Goal: Task Accomplishment & Management: Use online tool/utility

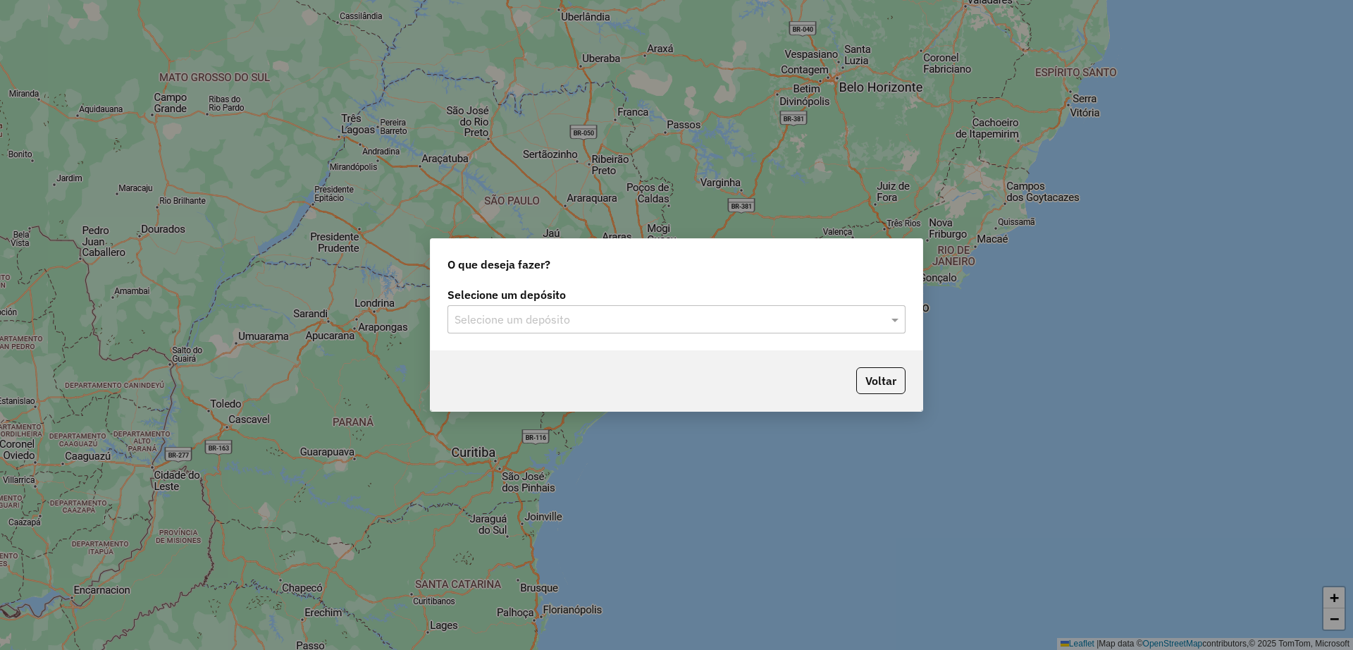
click at [597, 312] on input "text" at bounding box center [662, 319] width 416 height 17
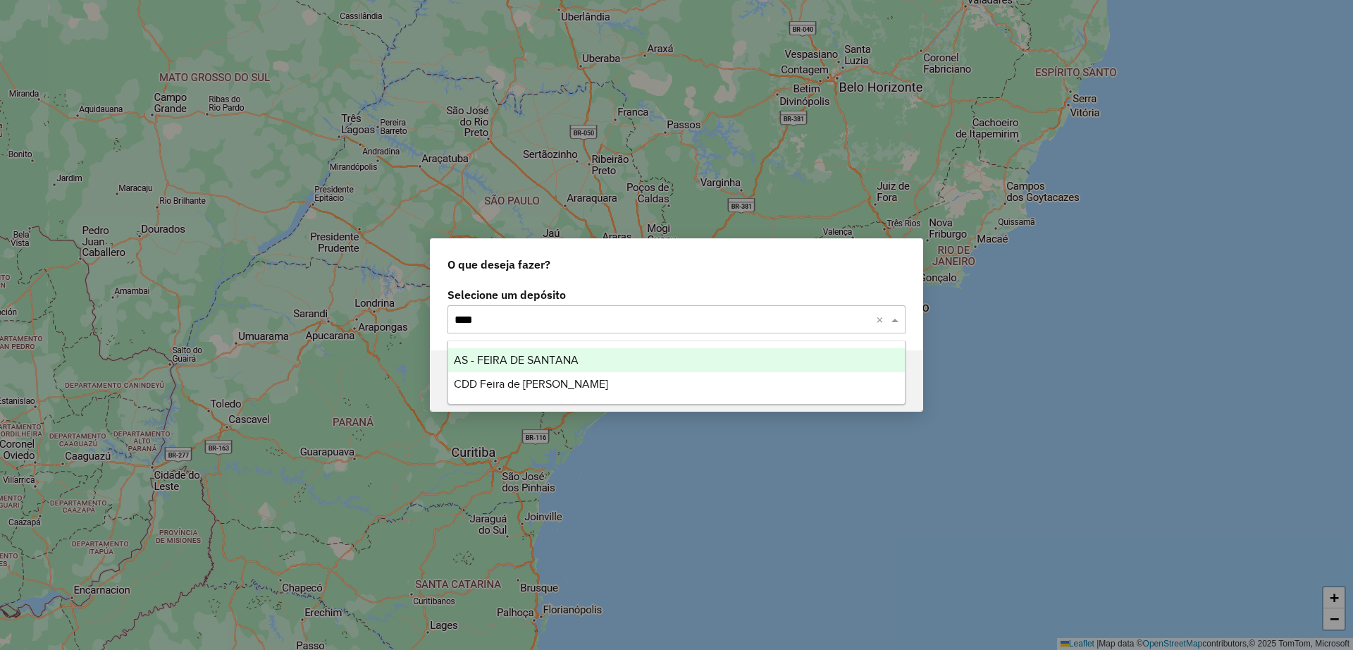
type input "*****"
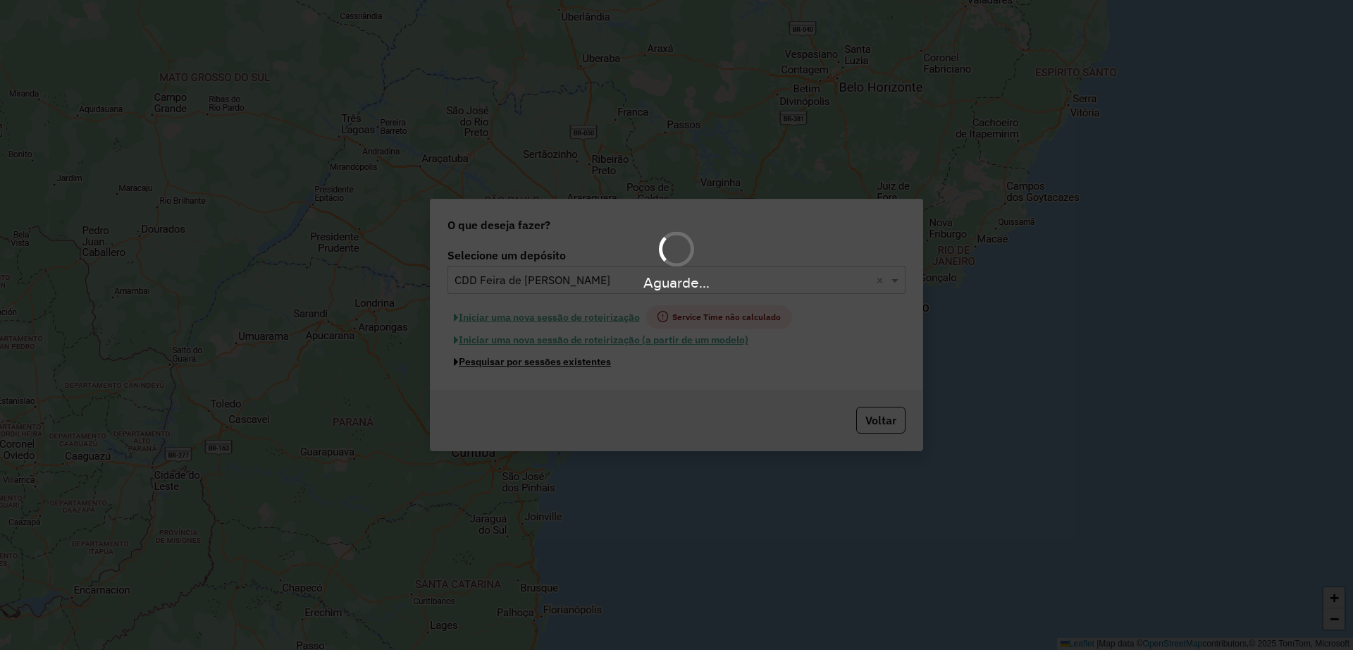
click at [556, 362] on button "Pesquisar por sessões existentes" at bounding box center [532, 362] width 170 height 22
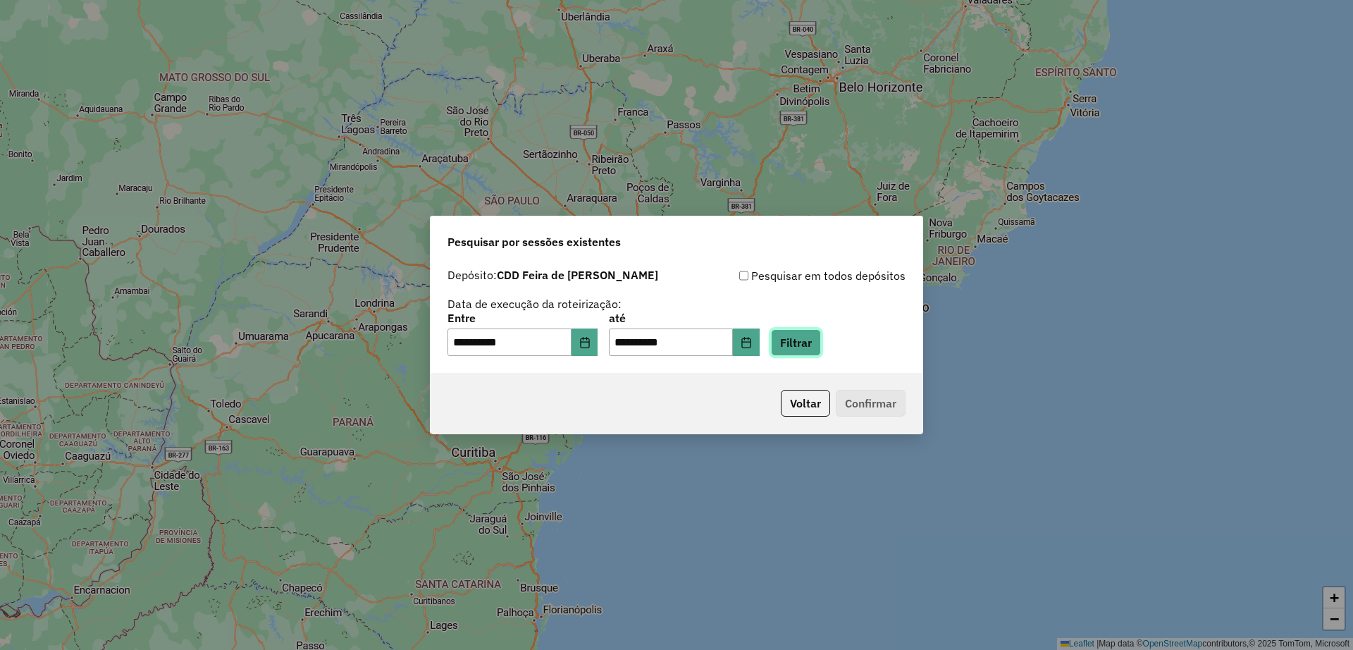
click at [819, 339] on button "Filtrar" at bounding box center [796, 342] width 50 height 27
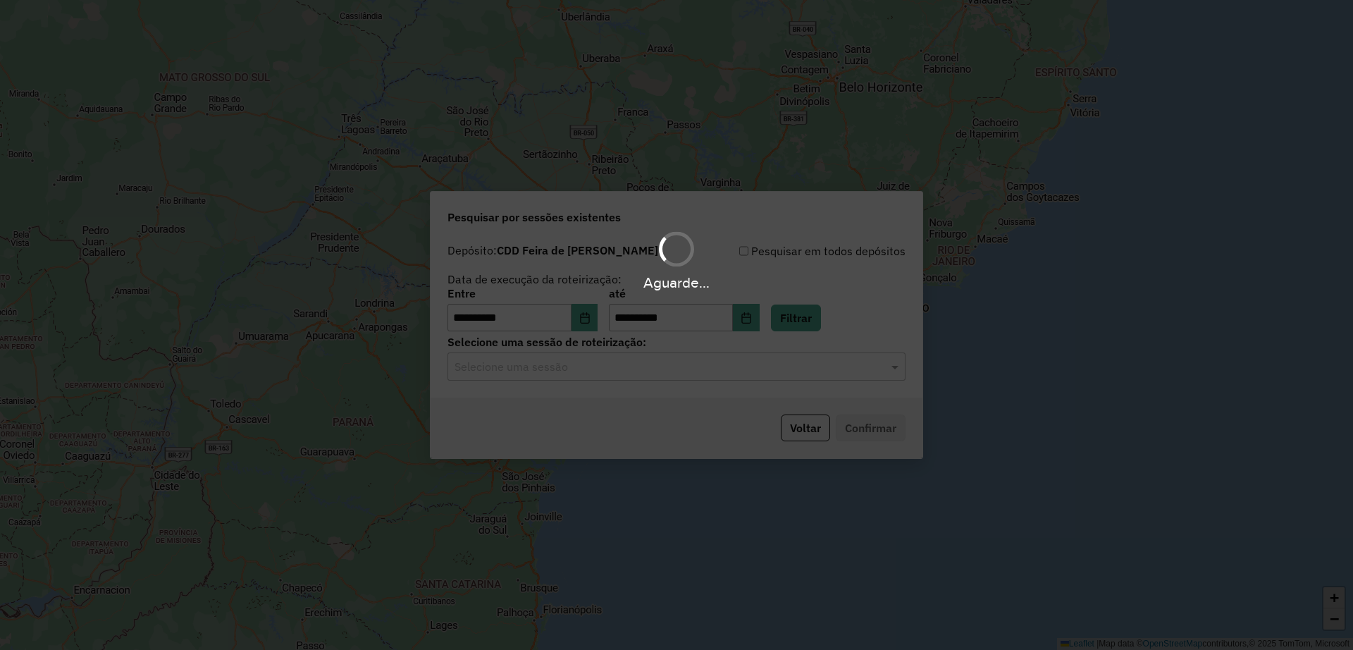
click at [637, 376] on div "Aguarde..." at bounding box center [676, 325] width 1353 height 650
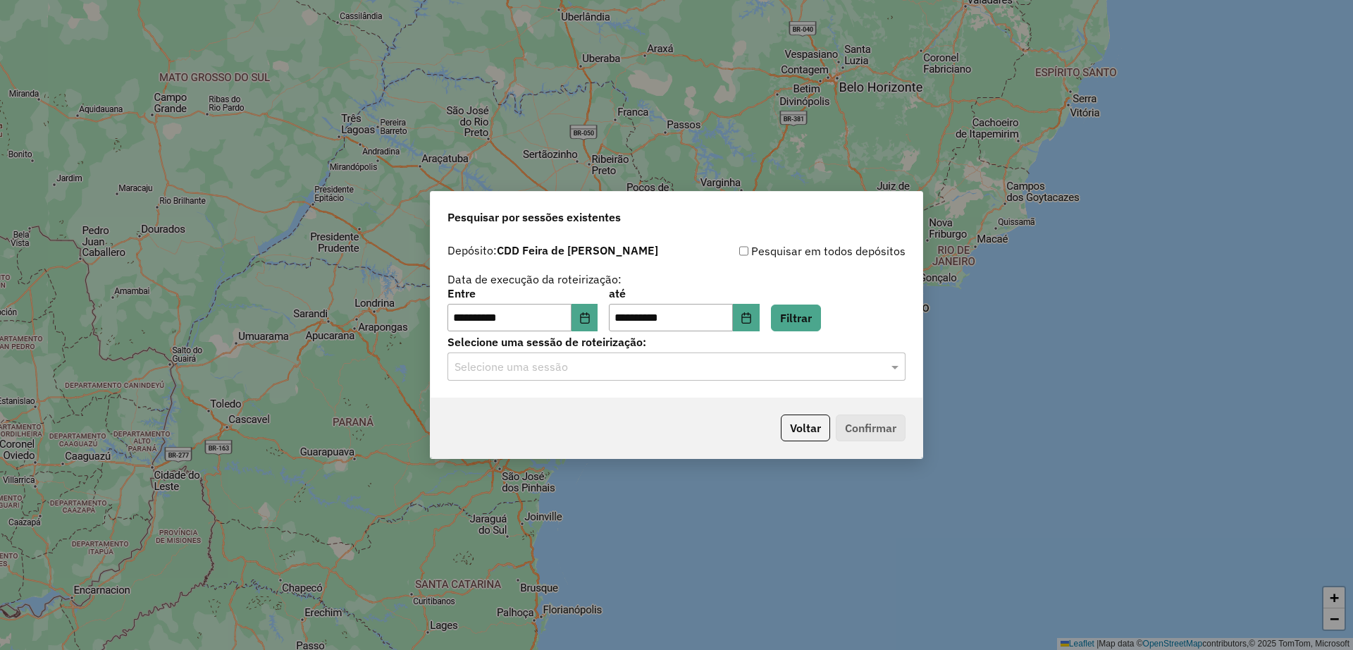
click at [635, 373] on input "text" at bounding box center [662, 367] width 416 height 17
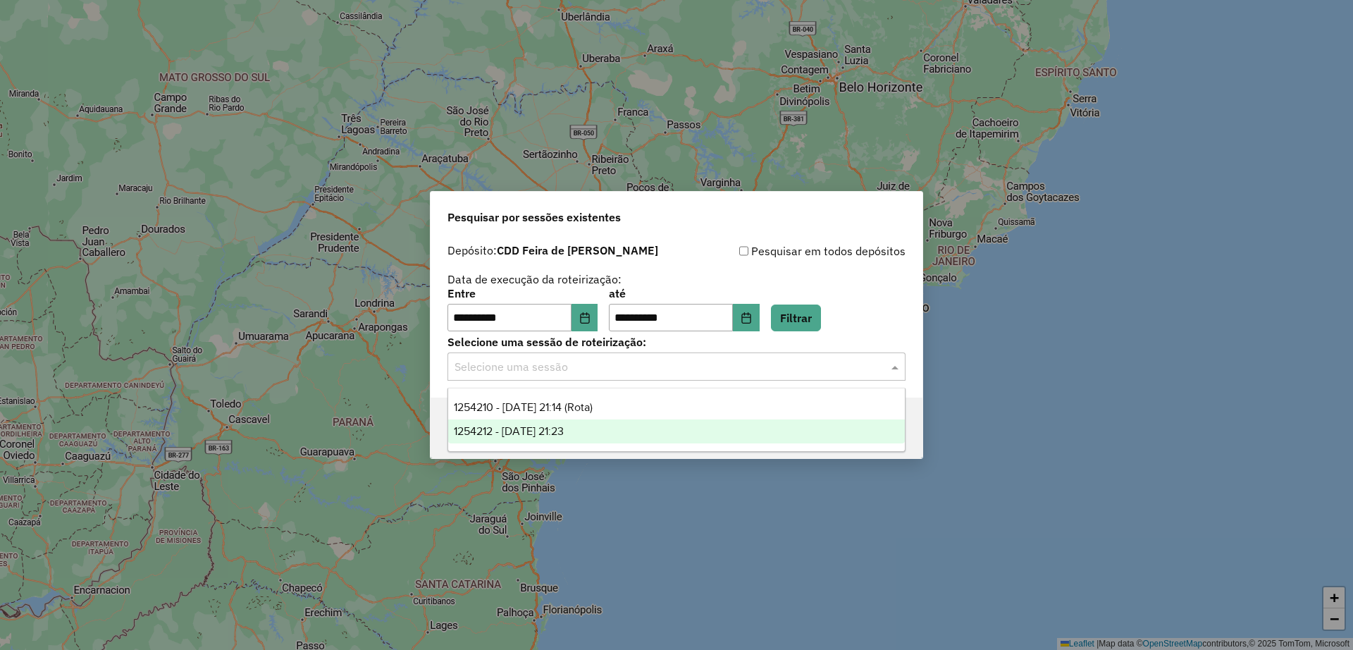
click at [621, 429] on div "1254212 - 27/08/2025 21:23" at bounding box center [676, 431] width 457 height 24
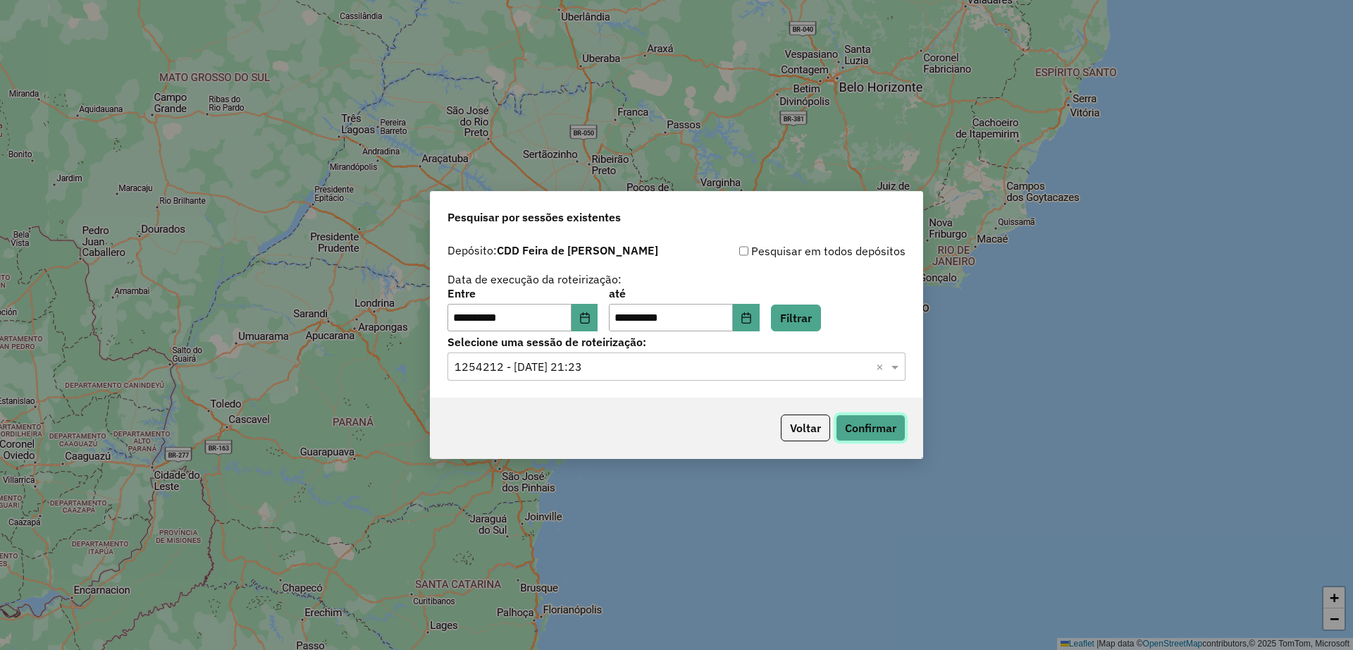
click at [874, 423] on button "Confirmar" at bounding box center [871, 427] width 70 height 27
click at [726, 385] on div "**********" at bounding box center [676, 317] width 492 height 161
click at [712, 372] on input "text" at bounding box center [662, 367] width 416 height 17
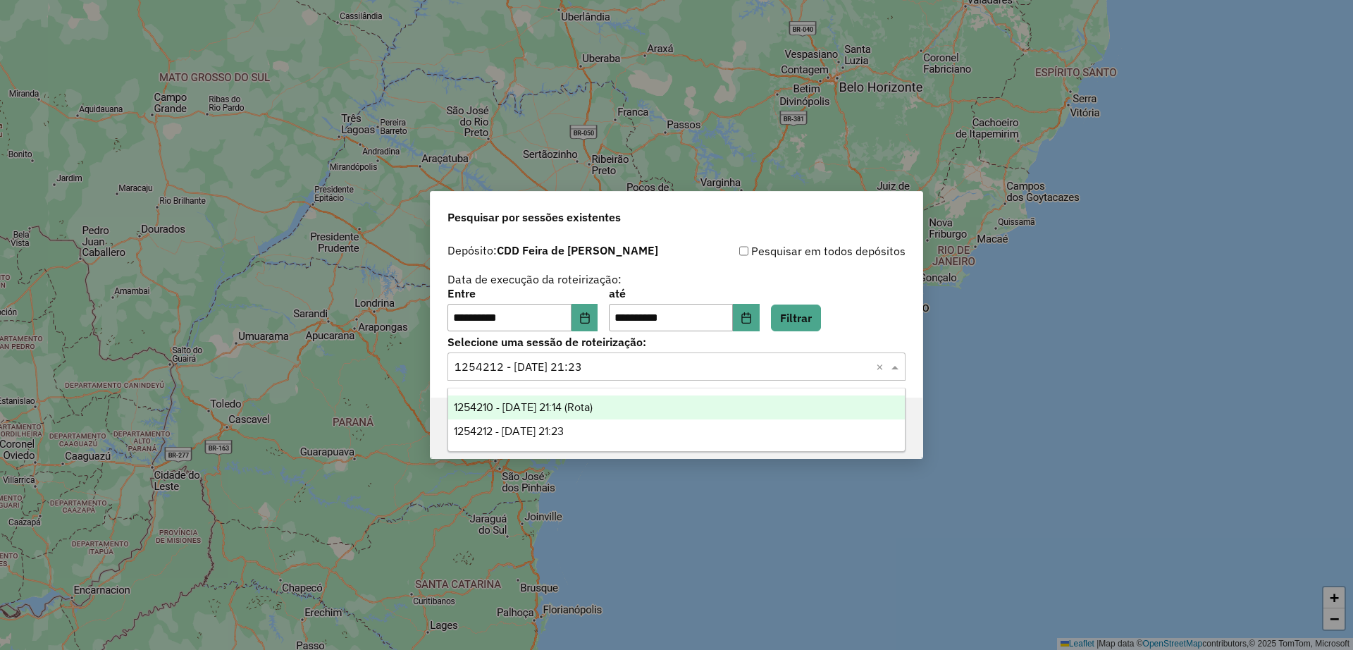
click at [685, 361] on input "text" at bounding box center [662, 367] width 416 height 17
click at [653, 412] on div "1254210 - 27/08/2025 21:14 (Rota)" at bounding box center [676, 407] width 457 height 24
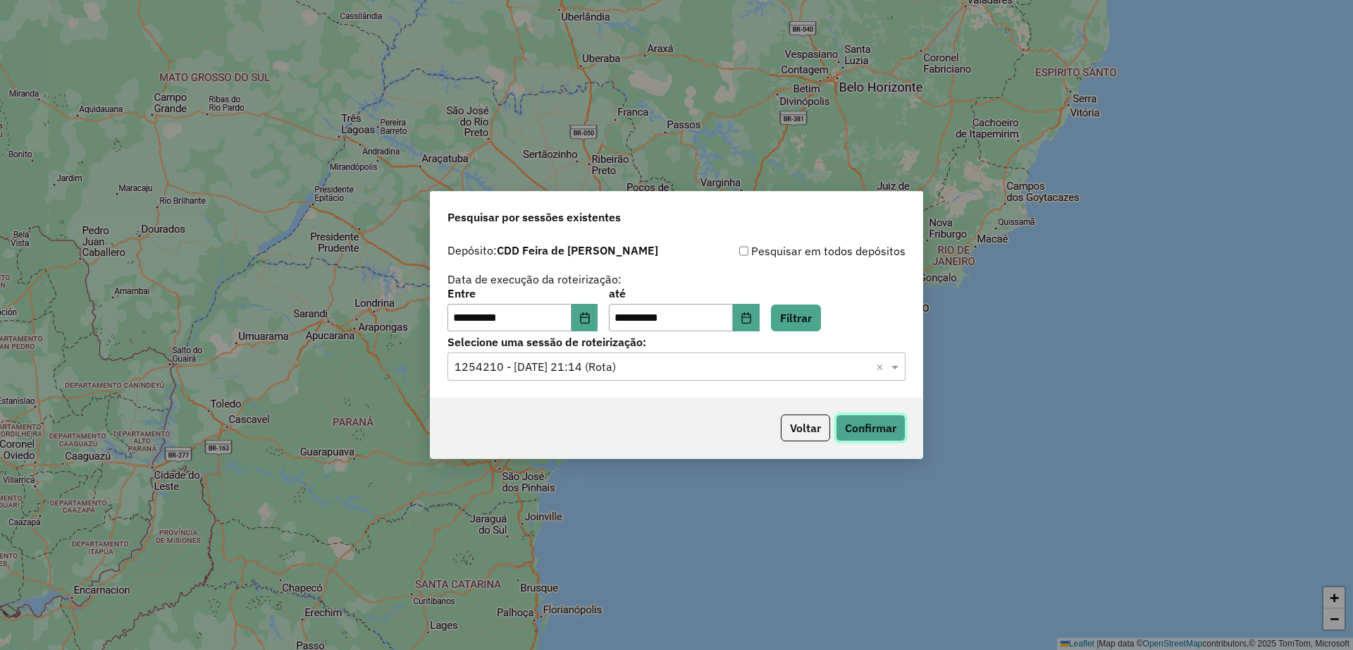
click at [881, 420] on button "Confirmar" at bounding box center [871, 427] width 70 height 27
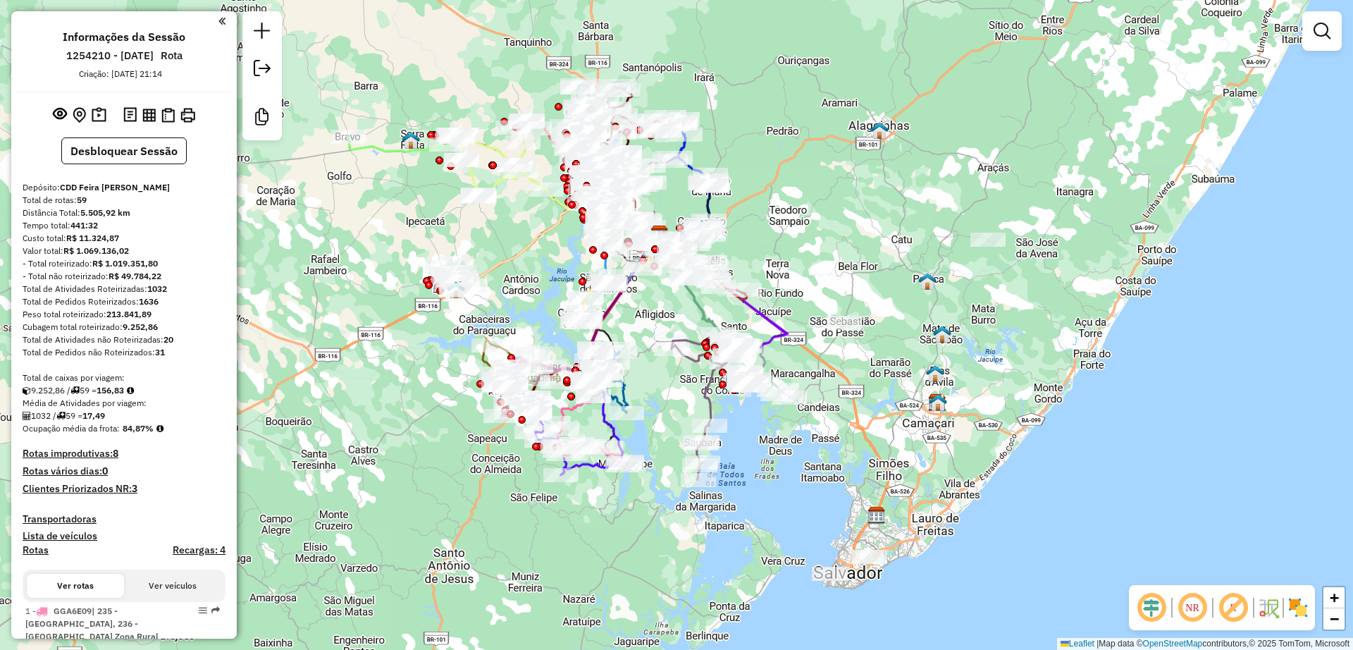
drag, startPoint x: 887, startPoint y: 316, endPoint x: 863, endPoint y: 203, distance: 115.9
click at [863, 203] on div "Janela de atendimento Grade de atendimento Capacidade Transportadoras Veículos …" at bounding box center [676, 325] width 1353 height 650
